Goal: Information Seeking & Learning: Learn about a topic

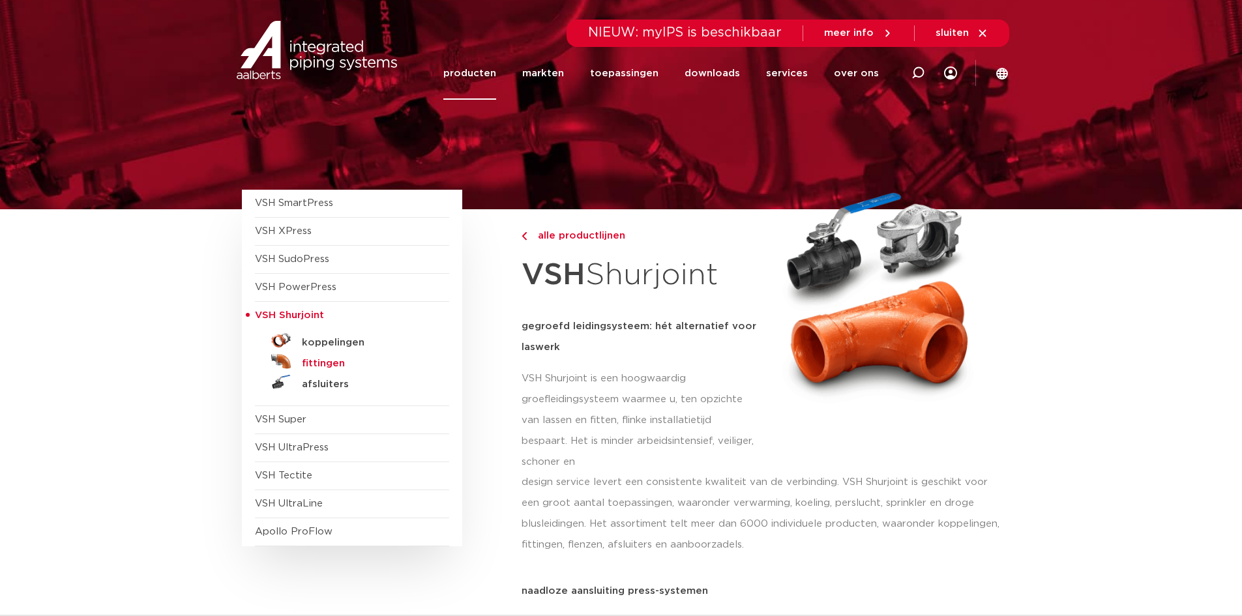
click at [328, 360] on h5 "fittingen" at bounding box center [366, 364] width 129 height 12
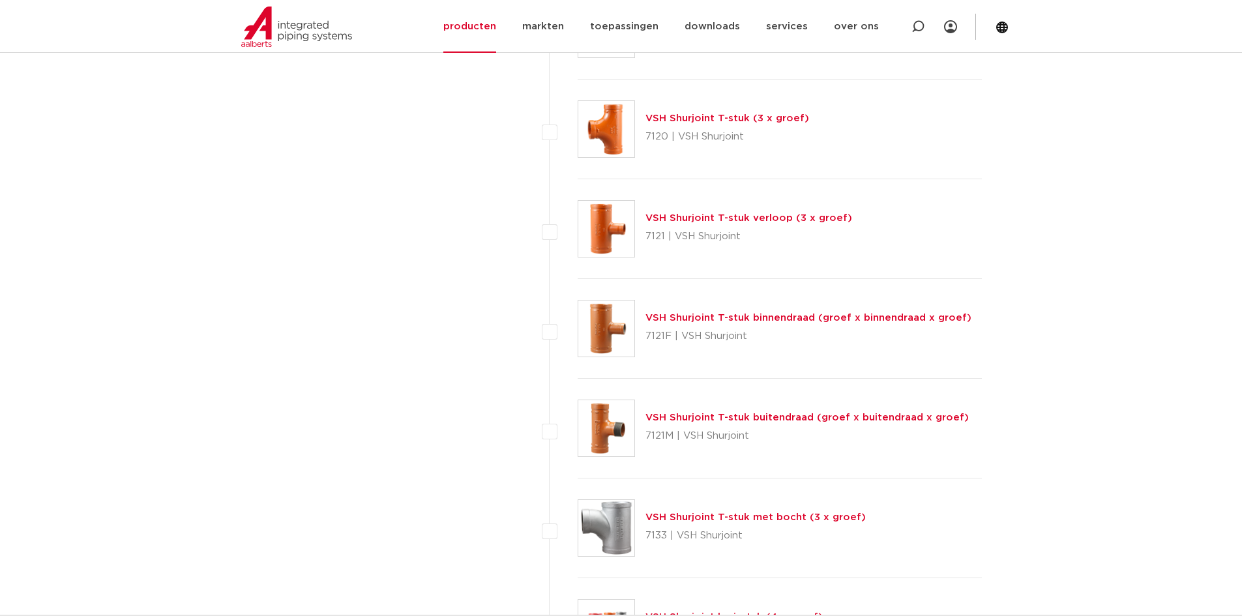
click at [878, 317] on link "VSH Shurjoint T-stuk binnendraad (groef x binnendraad x groef)" at bounding box center [809, 318] width 326 height 10
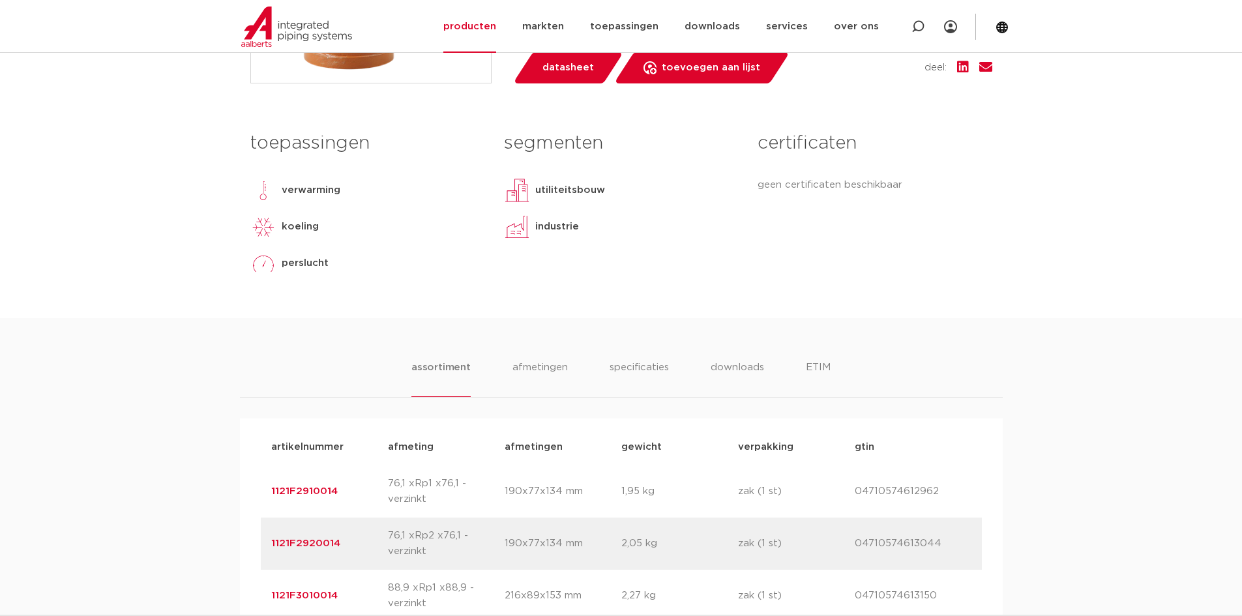
scroll to position [261, 0]
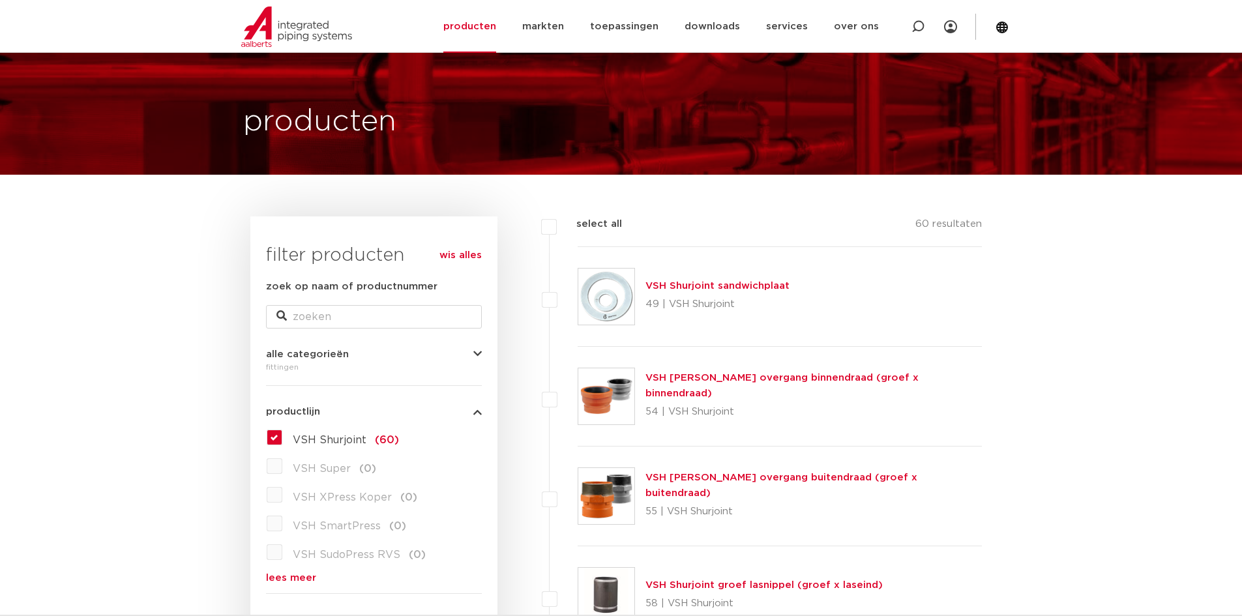
scroll to position [65, 0]
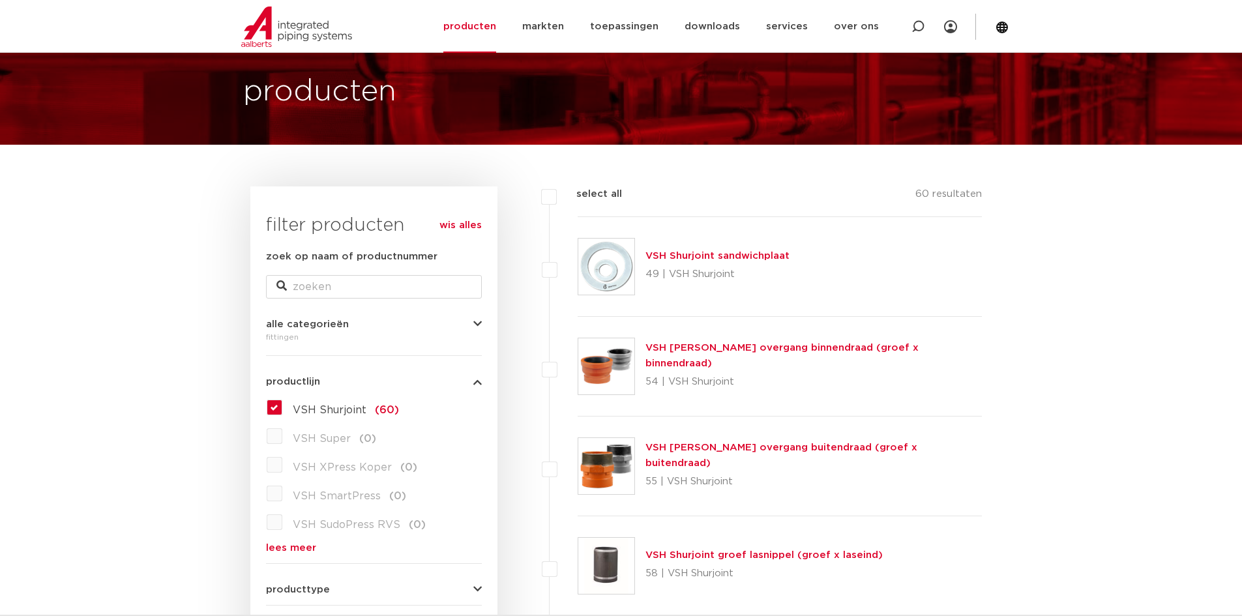
drag, startPoint x: 749, startPoint y: 356, endPoint x: 768, endPoint y: 357, distance: 19.0
click at [749, 356] on link "VSH Shurjoint overgang binnendraad (groef x binnendraad)" at bounding box center [782, 355] width 273 height 25
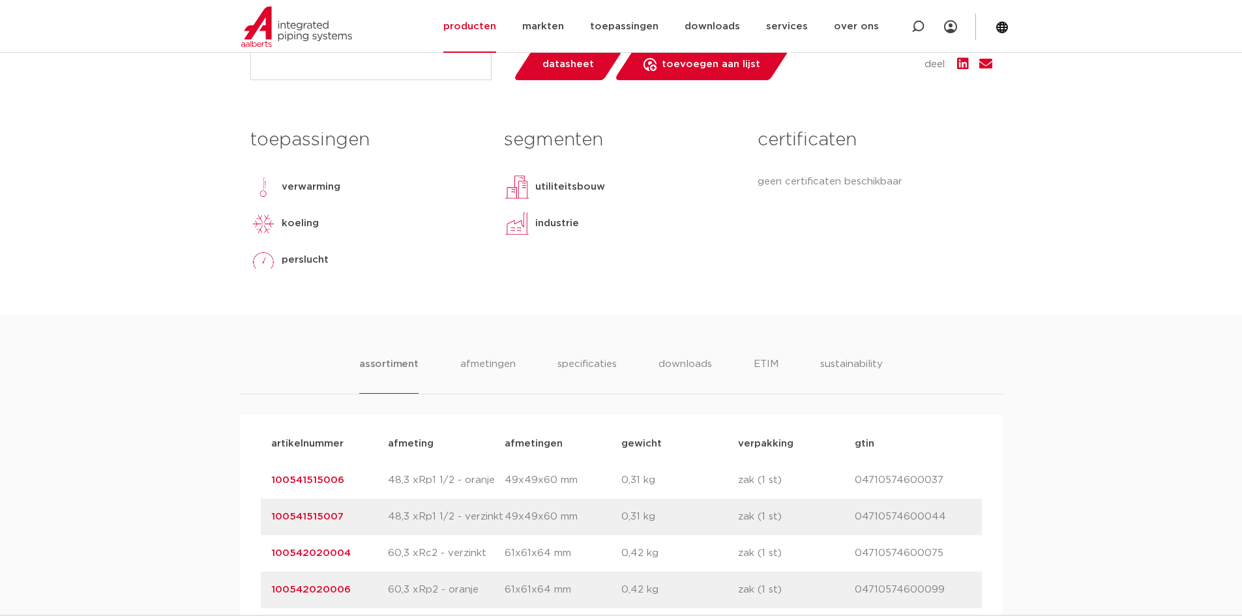
scroll to position [717, 0]
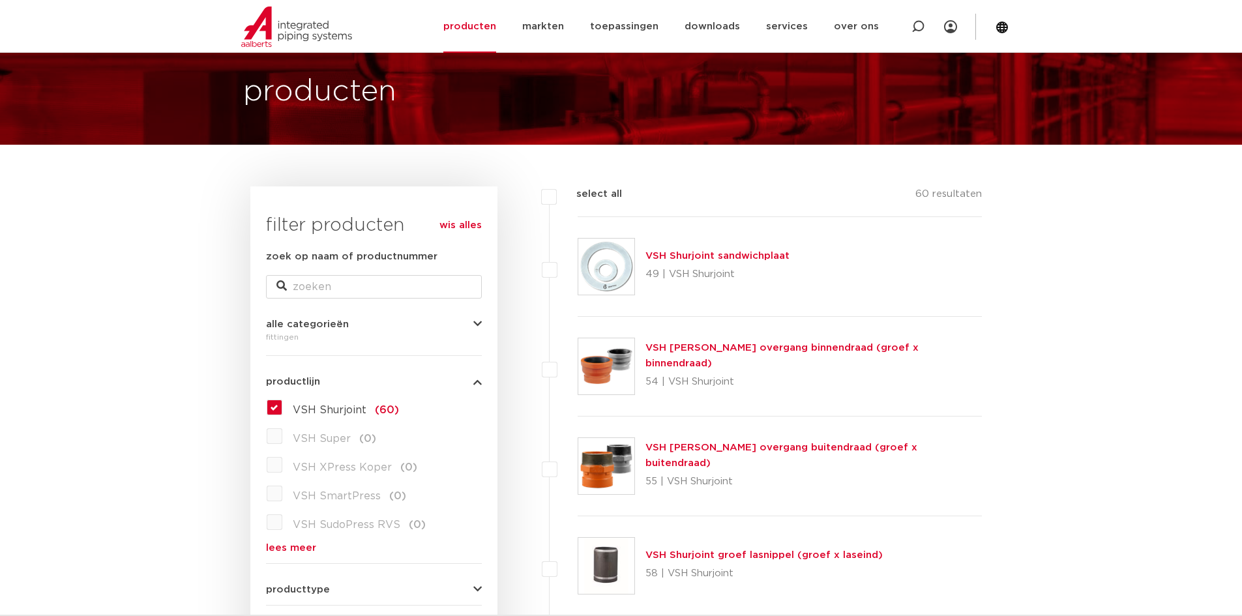
click at [792, 357] on link "VSH [PERSON_NAME] overgang binnendraad (groef x binnendraad)" at bounding box center [782, 355] width 273 height 25
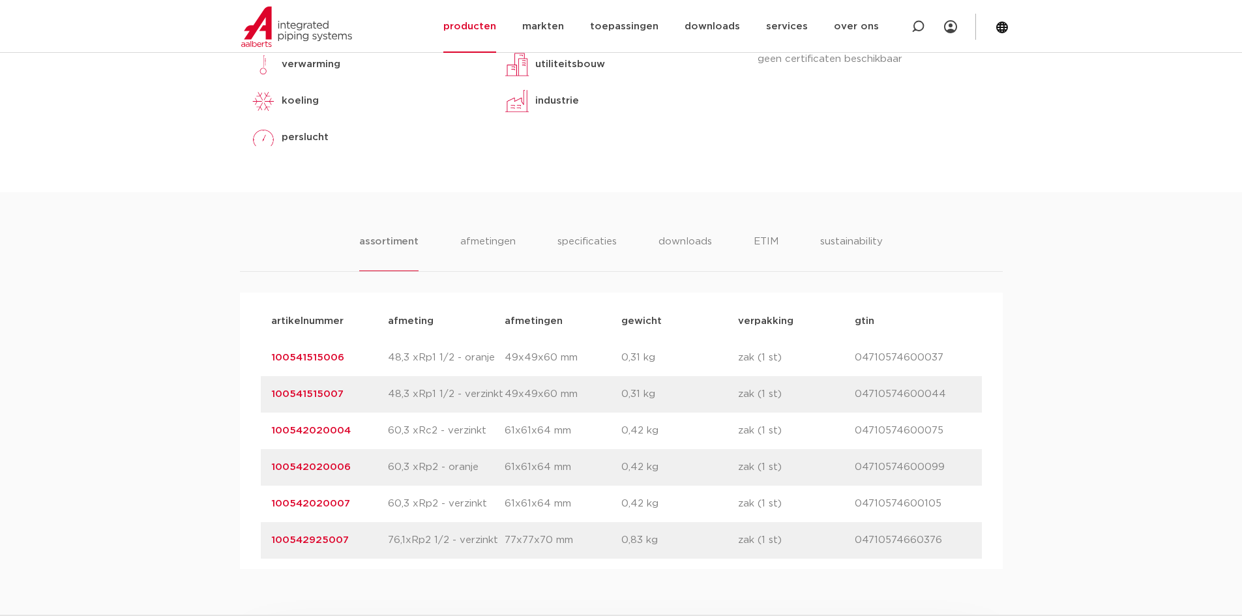
scroll to position [652, 0]
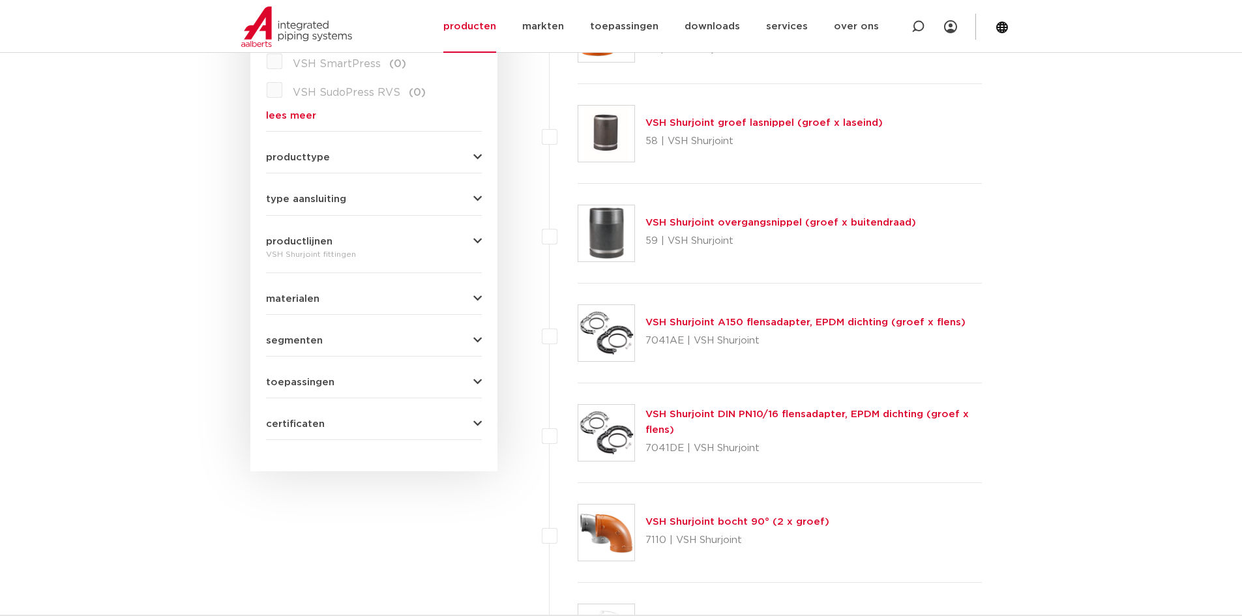
scroll to position [522, 0]
